Goal: Transaction & Acquisition: Purchase product/service

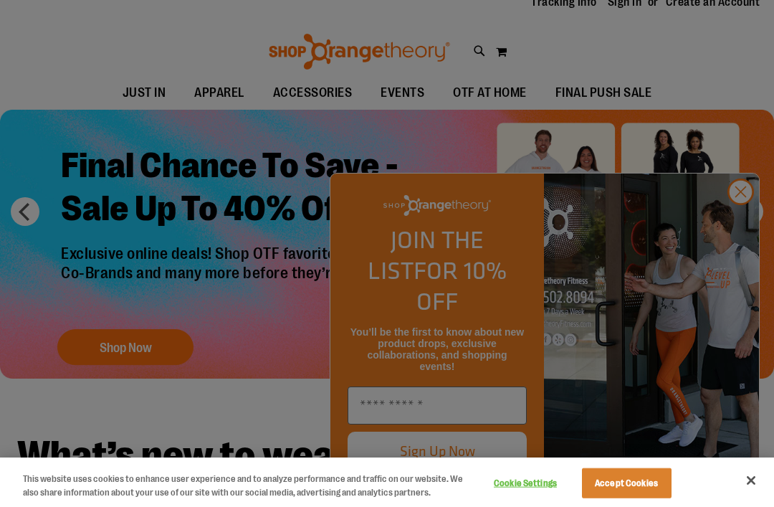
scroll to position [52, 0]
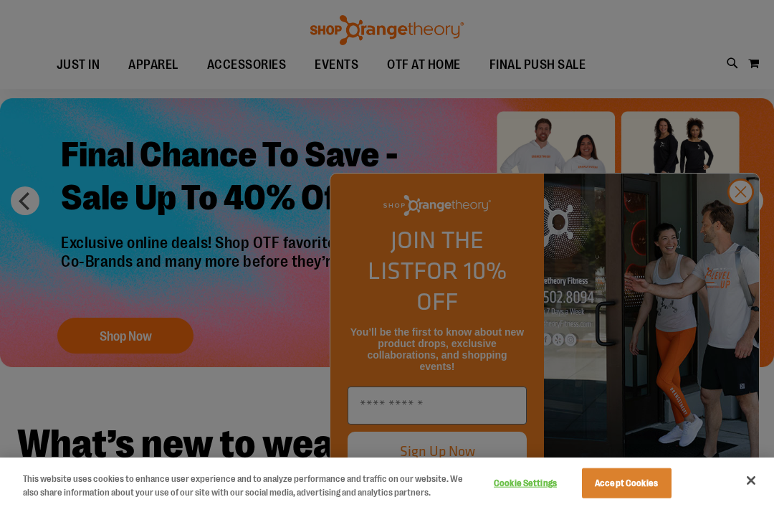
click at [739, 262] on div at bounding box center [387, 253] width 774 height 507
click at [743, 272] on div at bounding box center [387, 253] width 774 height 507
click at [739, 267] on div at bounding box center [387, 253] width 774 height 507
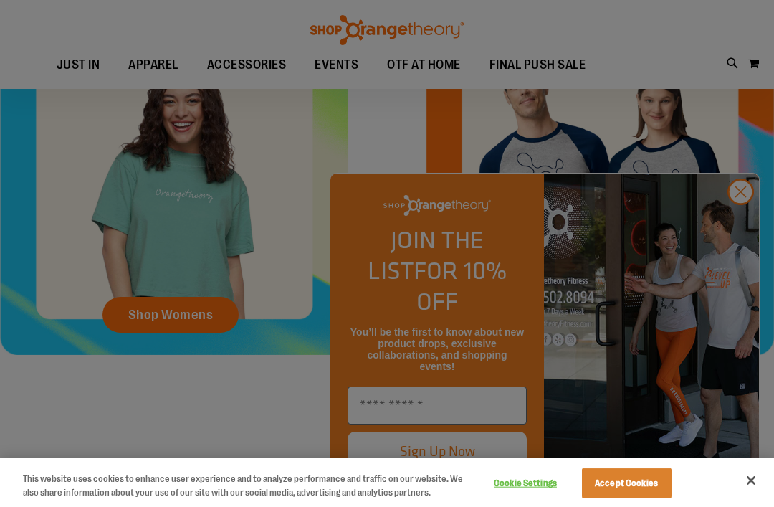
scroll to position [557, 0]
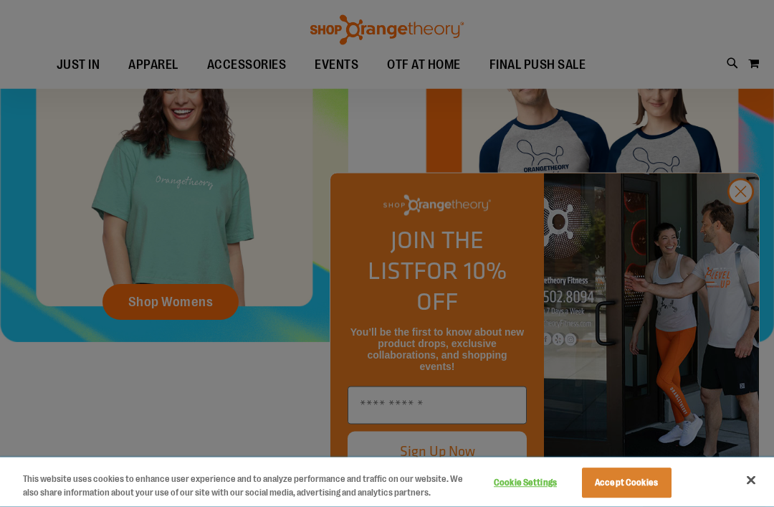
click at [748, 496] on button "Close" at bounding box center [751, 480] width 32 height 32
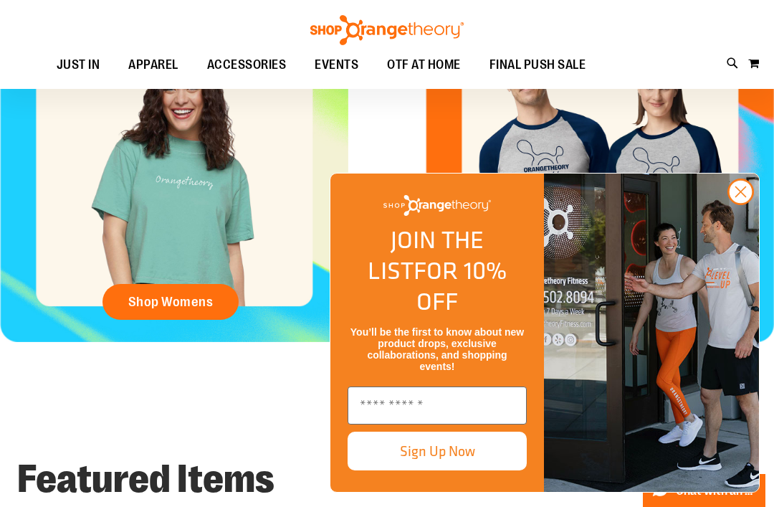
click at [741, 203] on circle "Close dialog" at bounding box center [741, 192] width 24 height 24
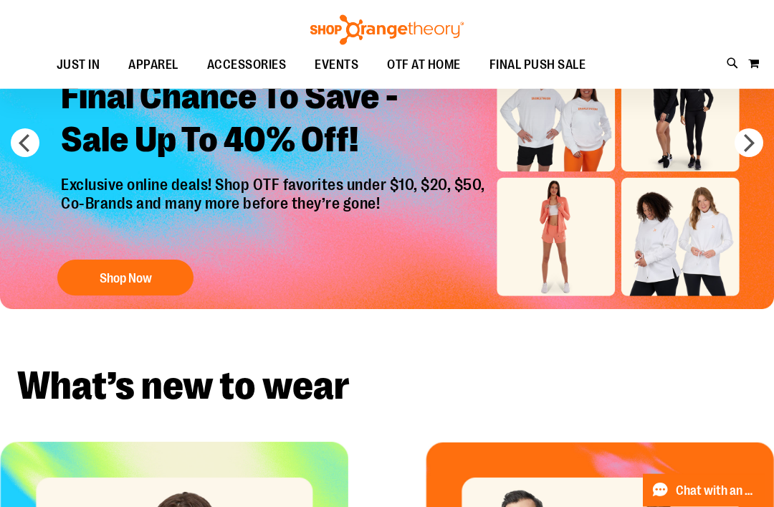
scroll to position [102, 0]
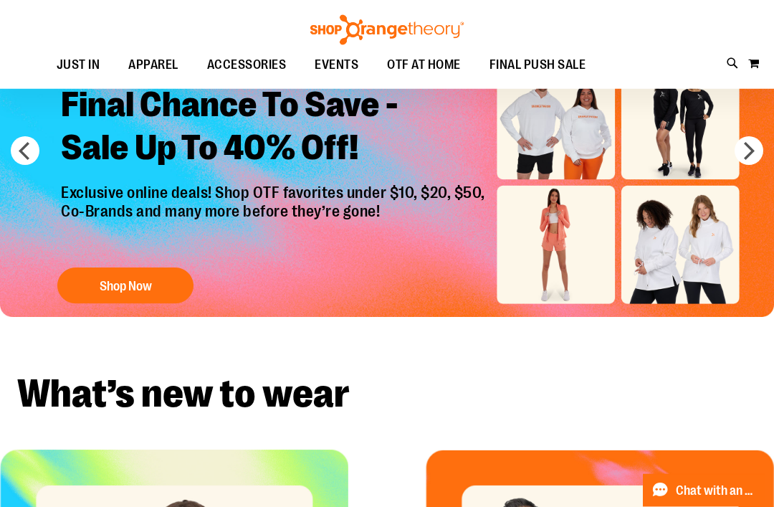
click at [727, 63] on icon at bounding box center [733, 63] width 12 height 16
click at [555, 97] on input "Search" at bounding box center [387, 80] width 610 height 47
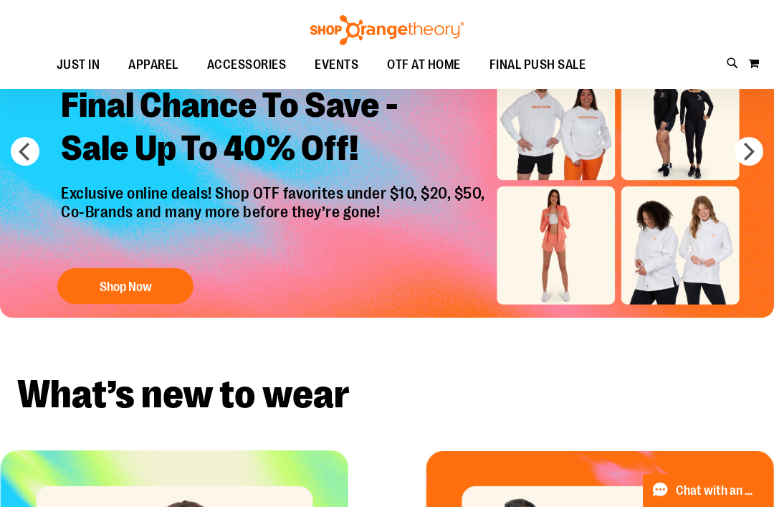
type input "**********"
click at [667, 82] on button "submit" at bounding box center [667, 82] width 43 height 43
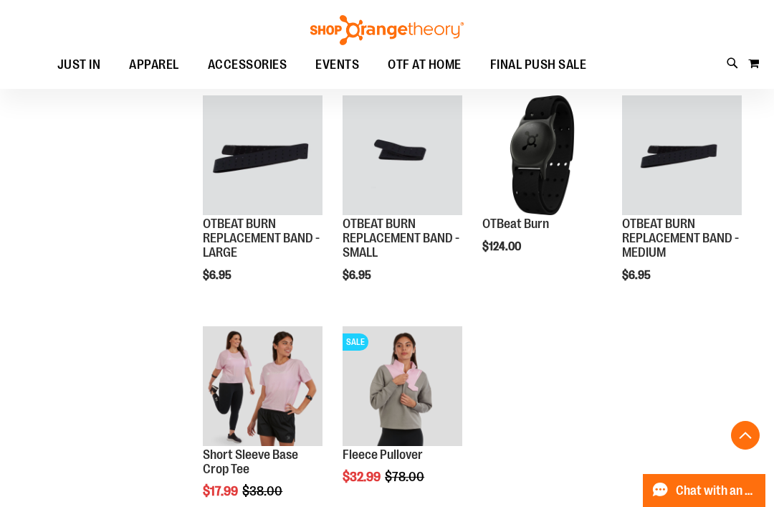
scroll to position [466, 0]
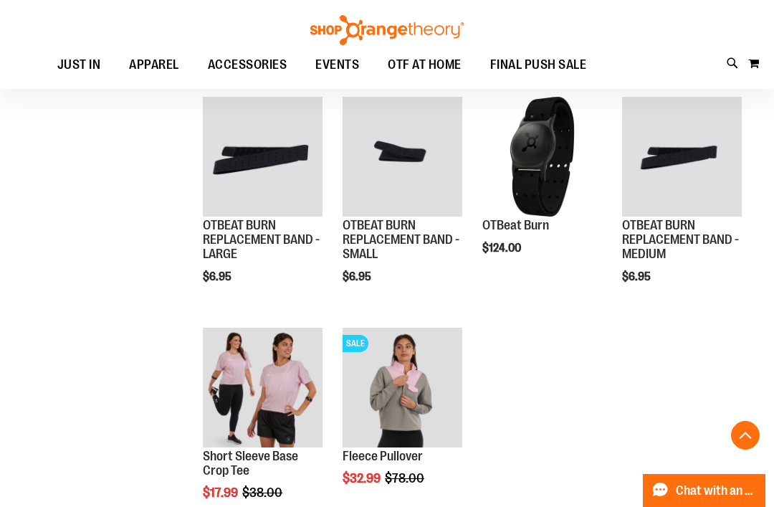
click at [550, 369] on span "Quickview" at bounding box center [516, 387] width 68 height 37
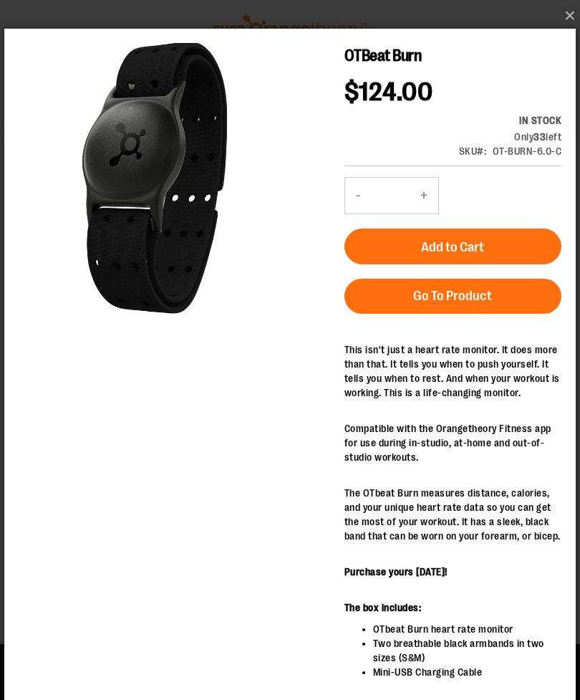
scroll to position [0, 0]
click at [562, 19] on button "×" at bounding box center [295, 16] width 572 height 32
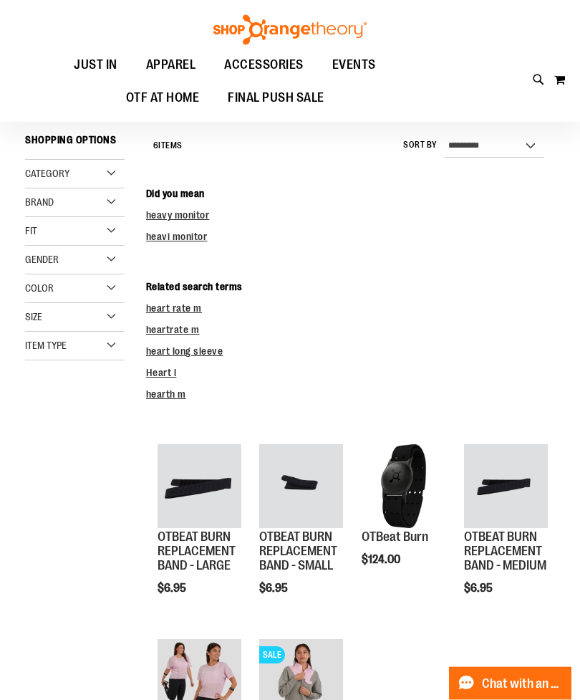
scroll to position [119, 0]
click at [408, 489] on img "product" at bounding box center [404, 486] width 84 height 84
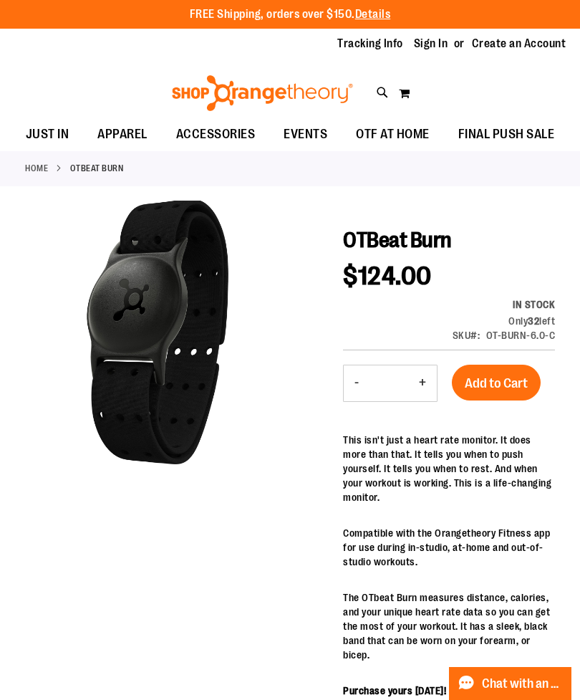
click at [292, 133] on span "EVENTS" at bounding box center [306, 134] width 44 height 32
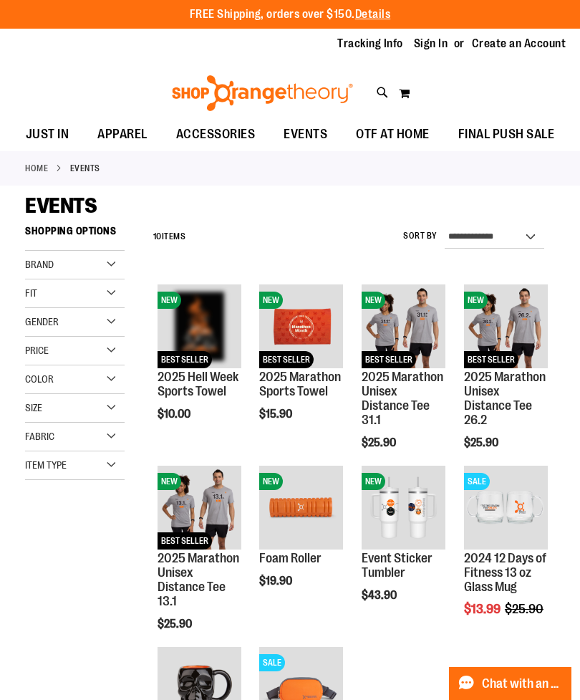
click at [402, 135] on span "OTF AT HOME" at bounding box center [393, 134] width 74 height 32
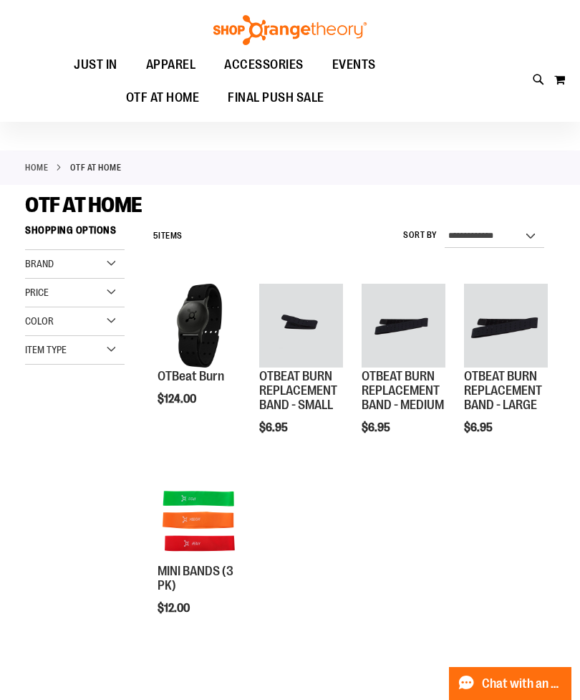
scroll to position [8, 0]
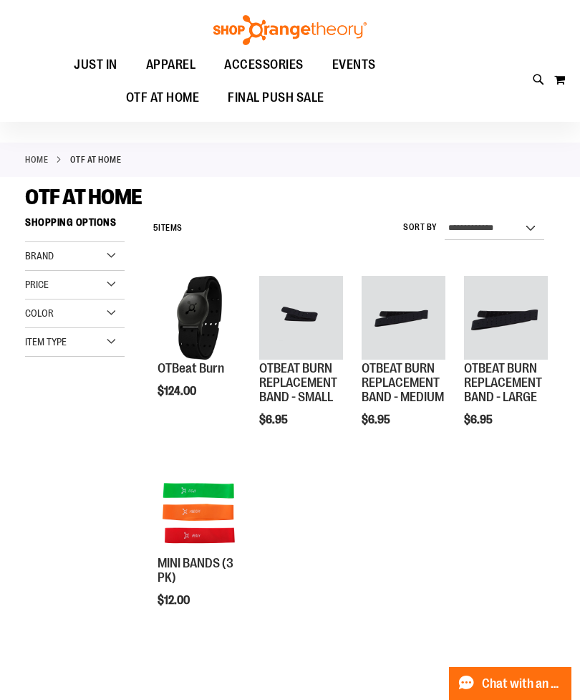
click at [214, 310] on img "product" at bounding box center [200, 318] width 84 height 84
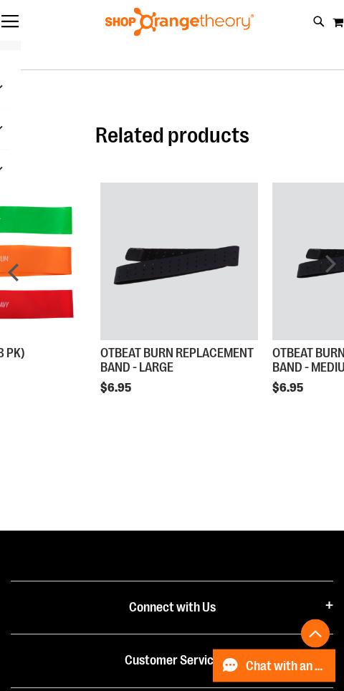
scroll to position [969, 0]
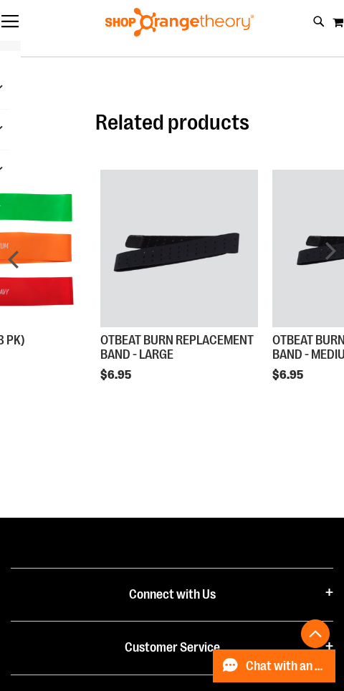
click at [17, 23] on button "Toggle Nav" at bounding box center [10, 22] width 20 height 14
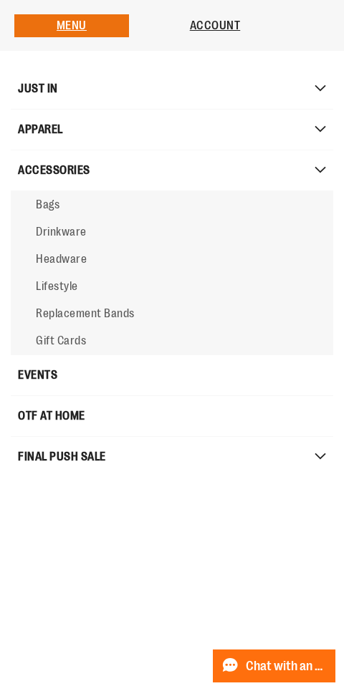
click at [72, 347] on span "Gift Cards" at bounding box center [61, 341] width 50 height 13
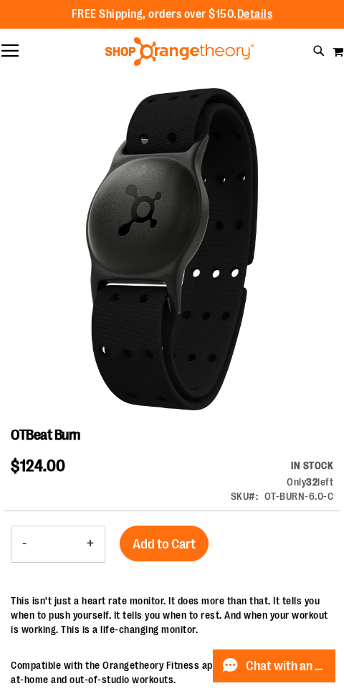
click at [19, 50] on button "Toggle Nav" at bounding box center [10, 51] width 20 height 14
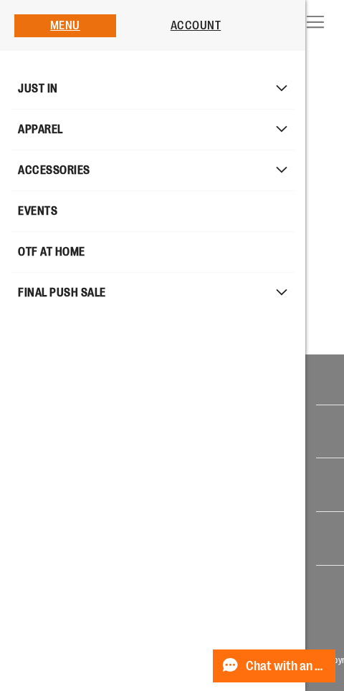
click at [62, 259] on span "OTF AT HOME" at bounding box center [51, 252] width 67 height 29
